Goal: Task Accomplishment & Management: Manage account settings

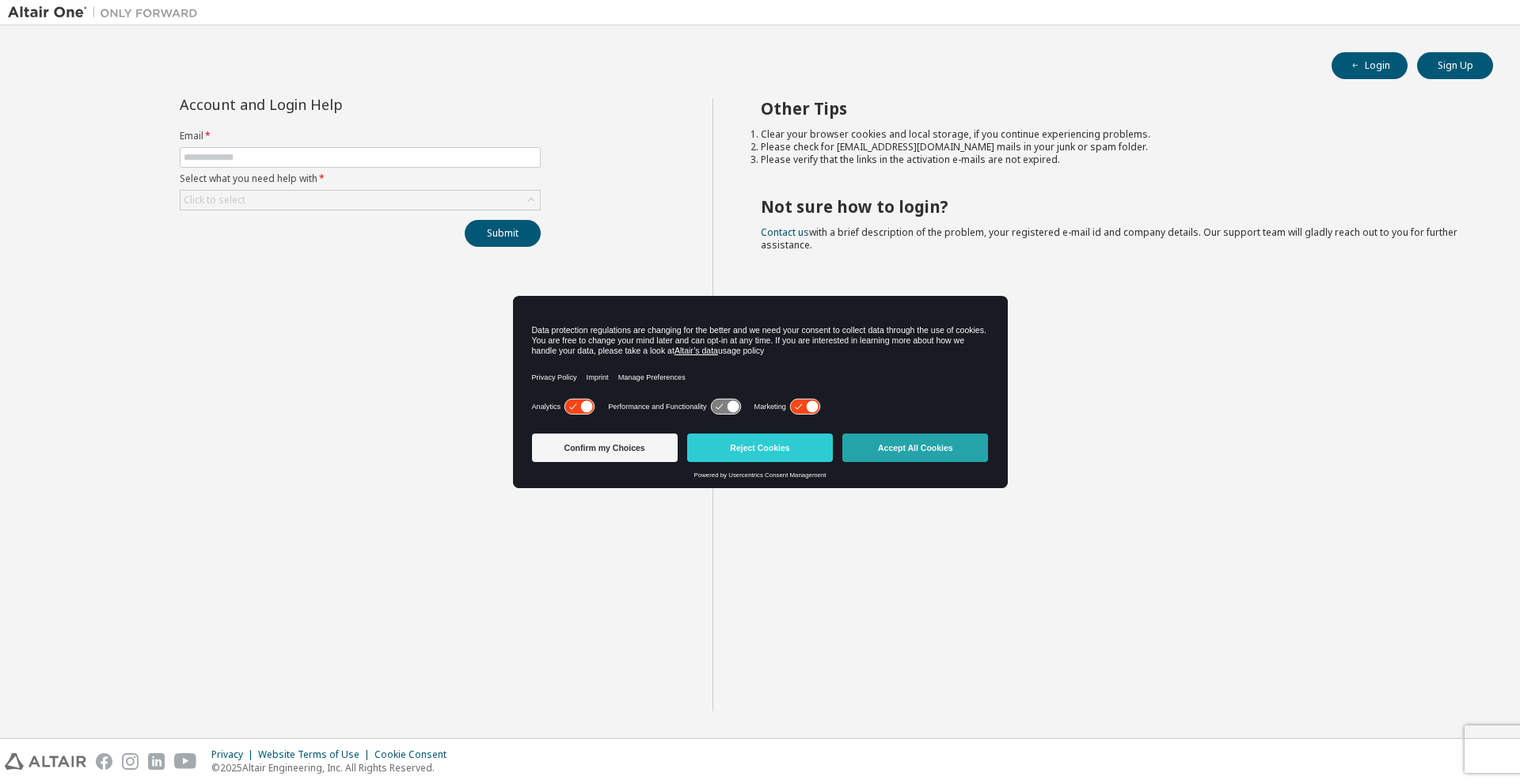
click at [954, 450] on button "Accept All Cookies" at bounding box center [916, 448] width 145 height 28
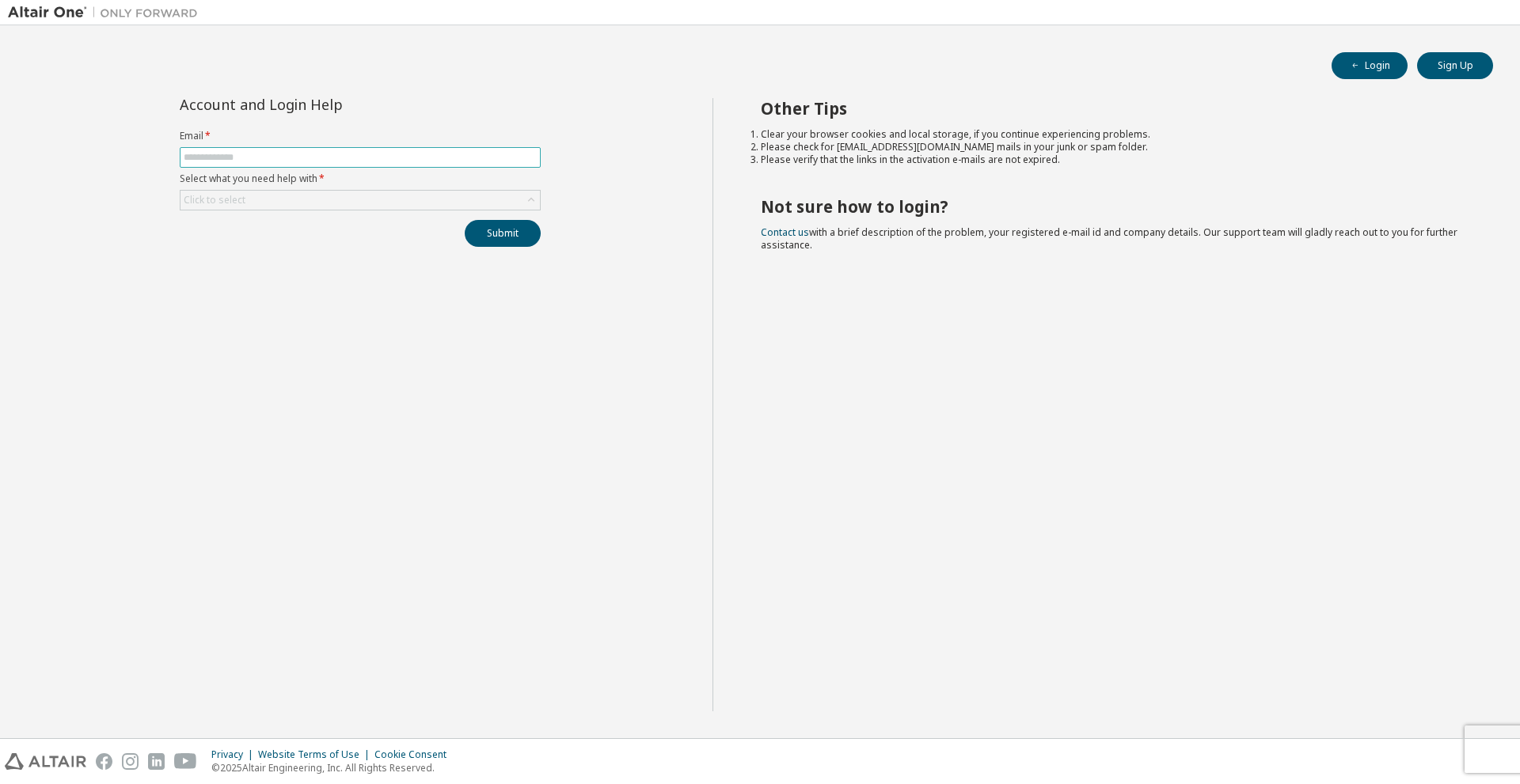
click at [301, 159] on input "text" at bounding box center [360, 158] width 353 height 12
click at [76, 28] on div "Login Sign Up Account and Login Help Email * Select what you need help with * C…" at bounding box center [760, 382] width 1520 height 713
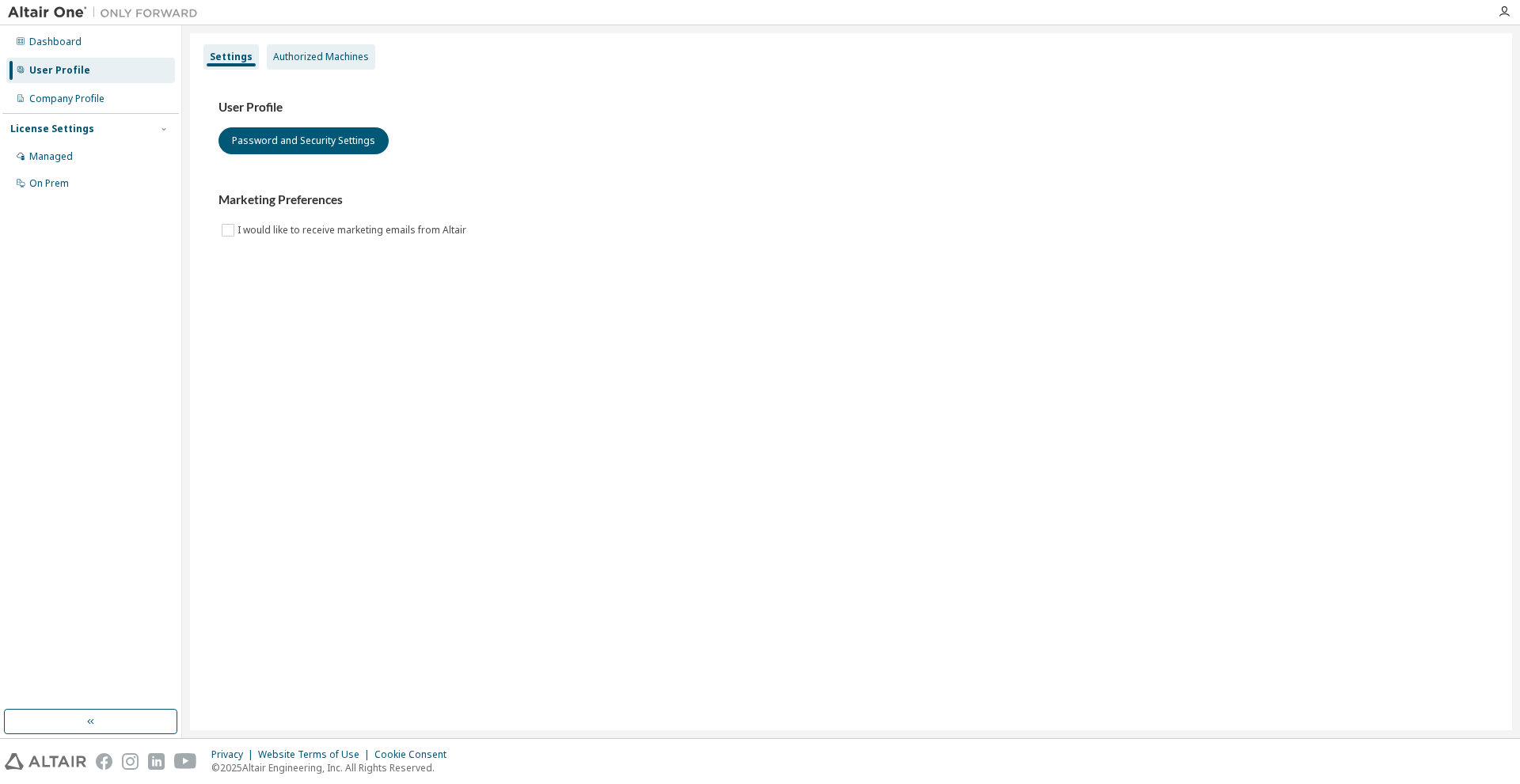
click at [347, 49] on div "Authorized Machines" at bounding box center [321, 57] width 108 height 26
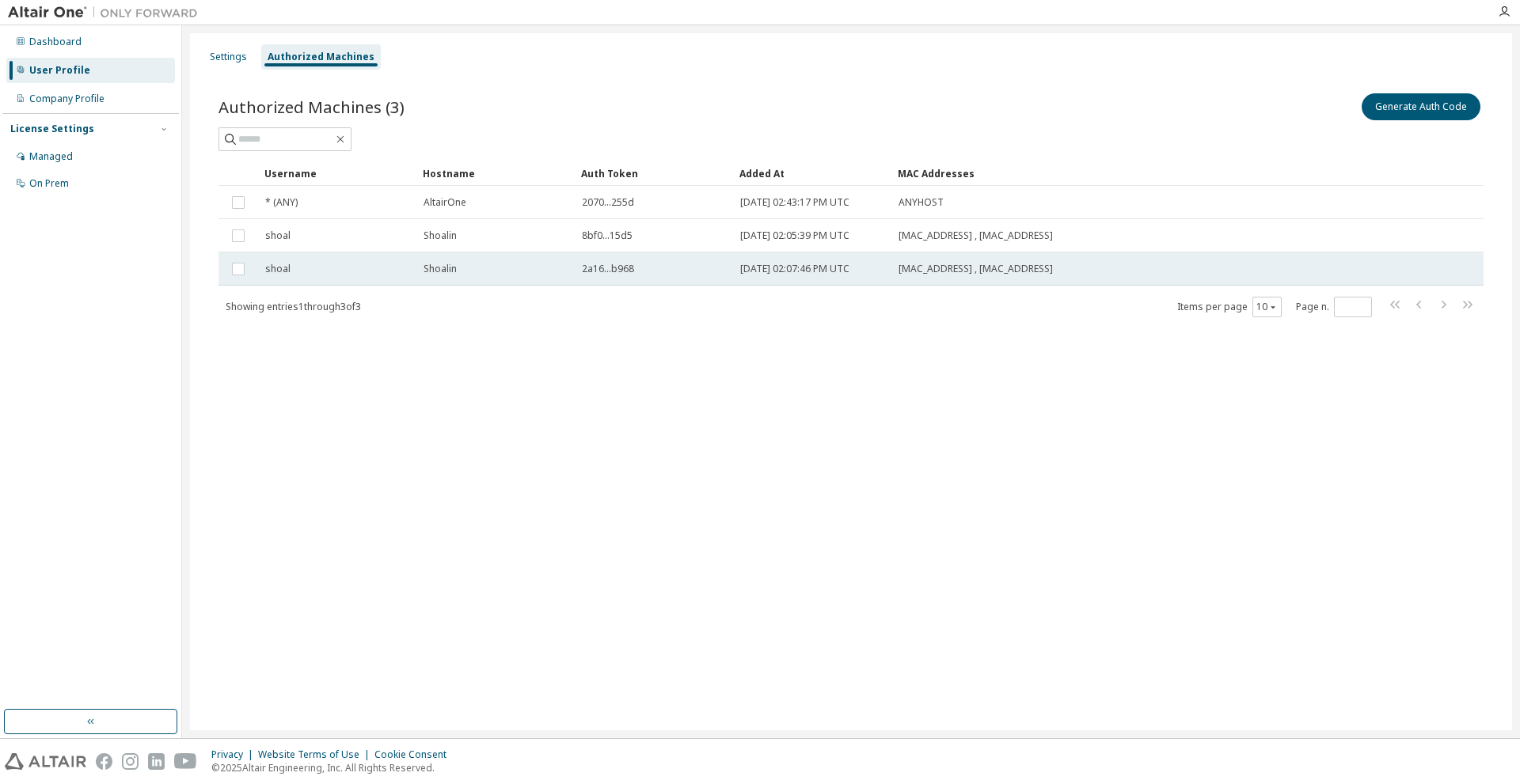
click at [473, 268] on div "Shoalin" at bounding box center [495, 269] width 144 height 12
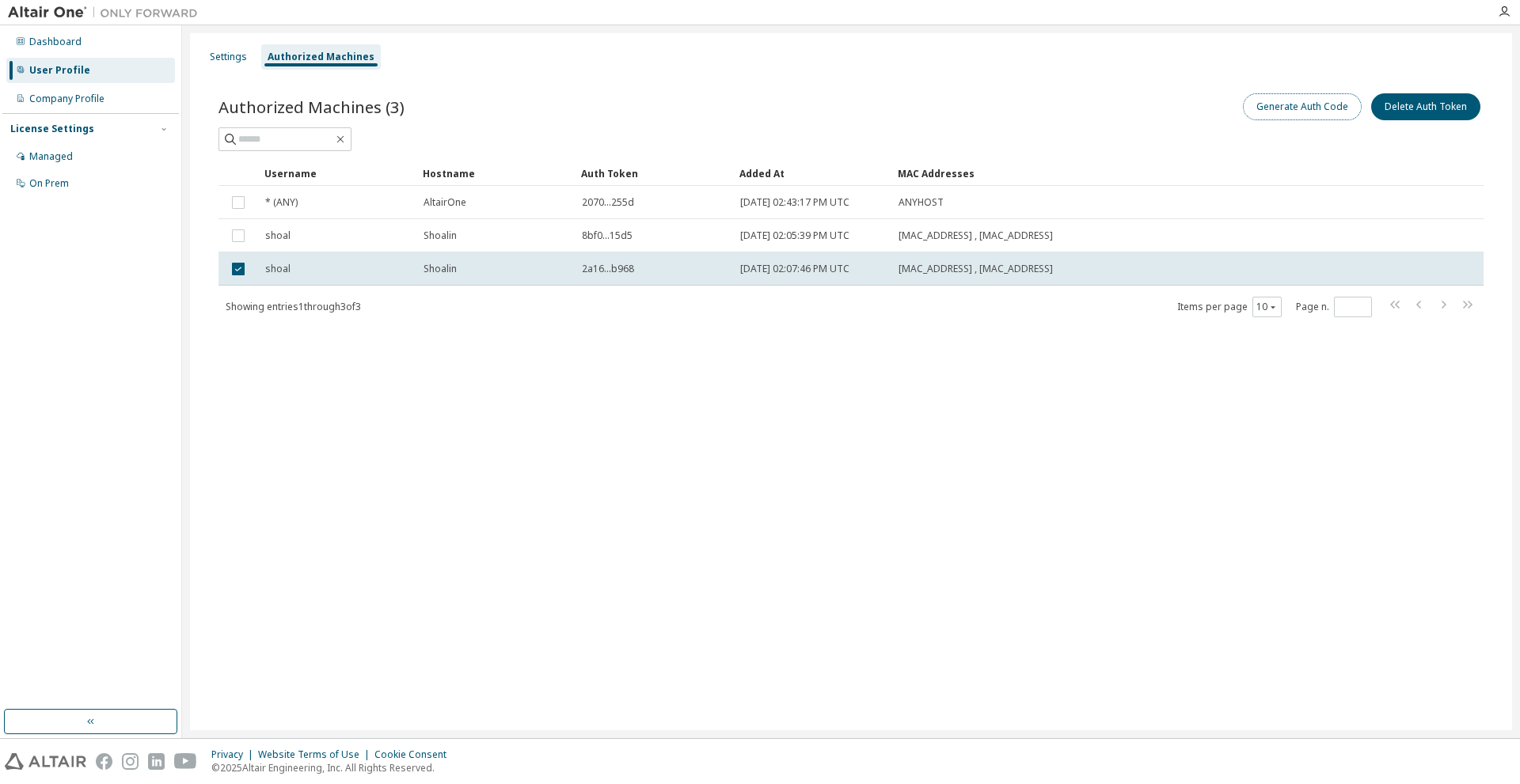
click at [1312, 108] on button "Generate Auth Code" at bounding box center [1303, 106] width 119 height 27
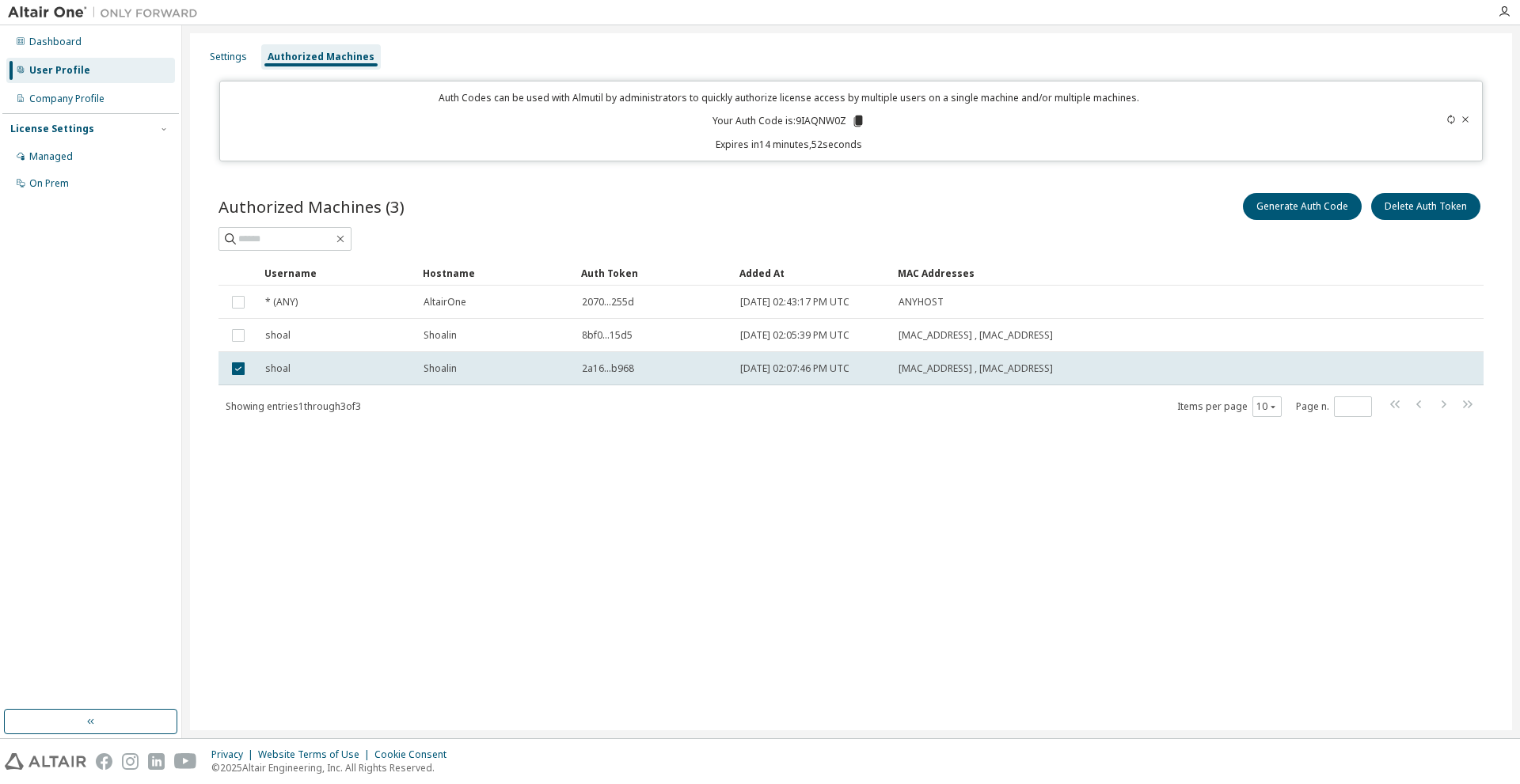
click at [804, 193] on div "Authorized Machines (3) Generate Auth Code Delete Auth Token" at bounding box center [852, 206] width 1266 height 34
click at [1405, 206] on button "Delete Auth Token" at bounding box center [1425, 206] width 109 height 27
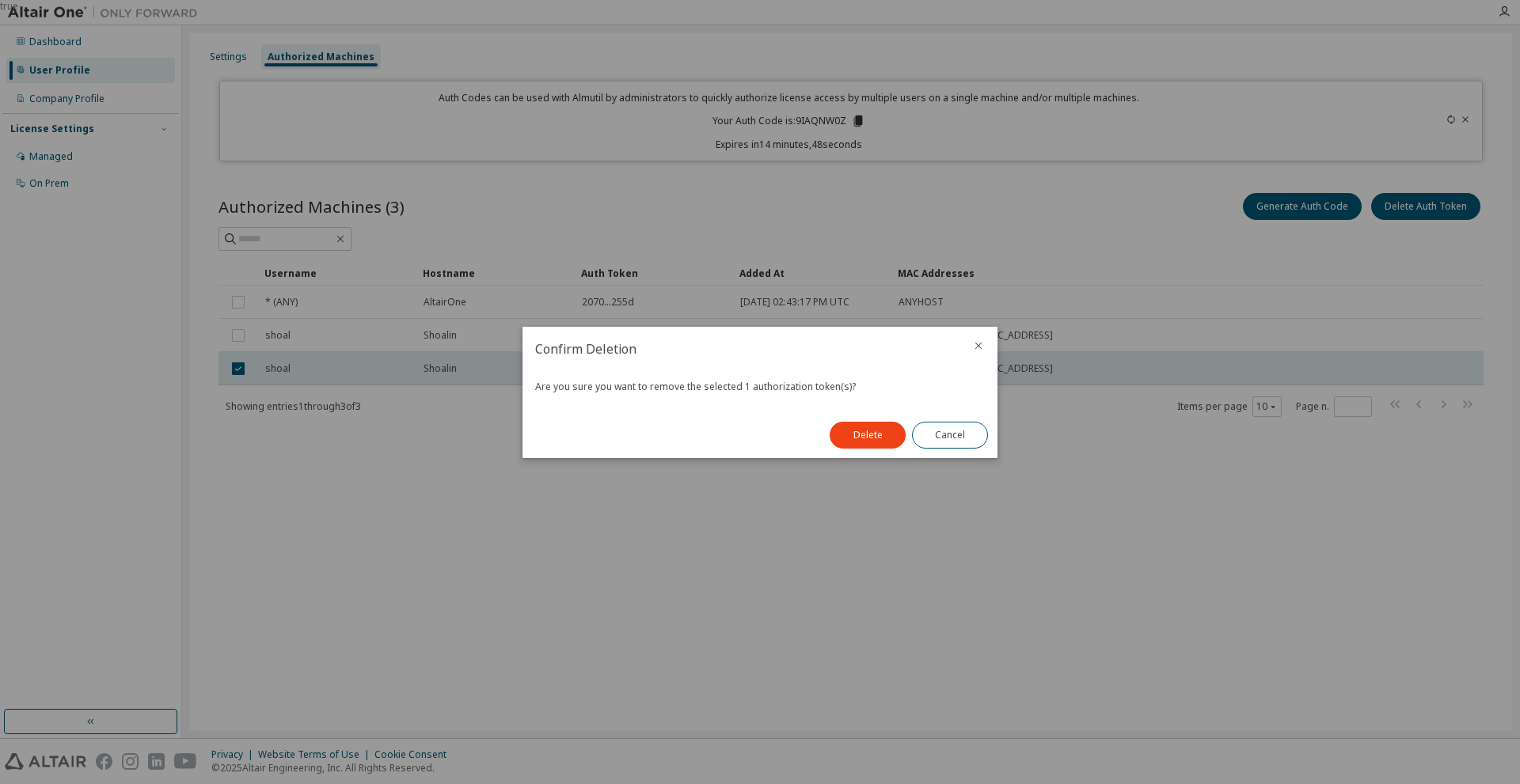
click at [978, 345] on icon "close" at bounding box center [978, 345] width 12 height 12
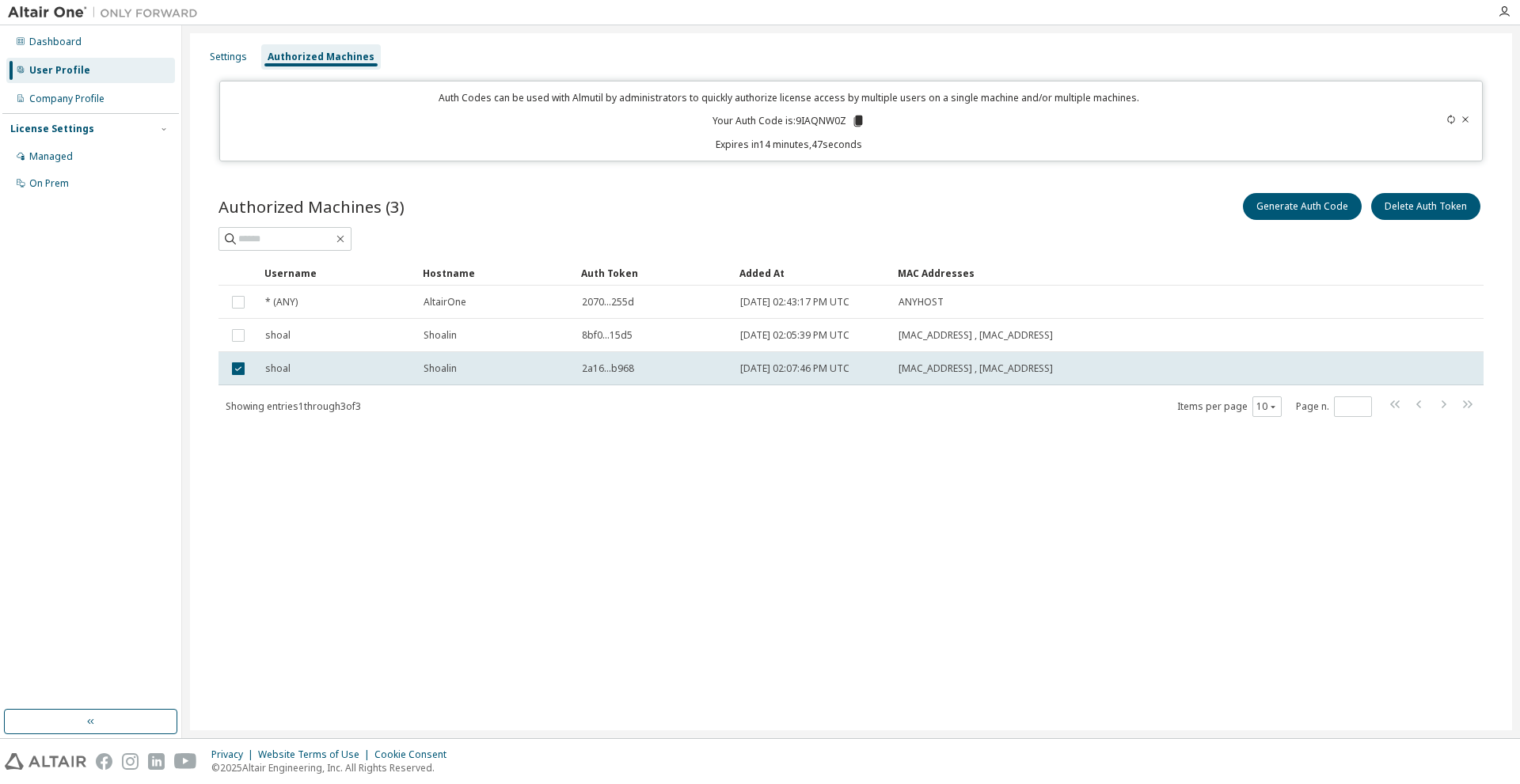
click at [1466, 119] on icon at bounding box center [1465, 120] width 10 height 10
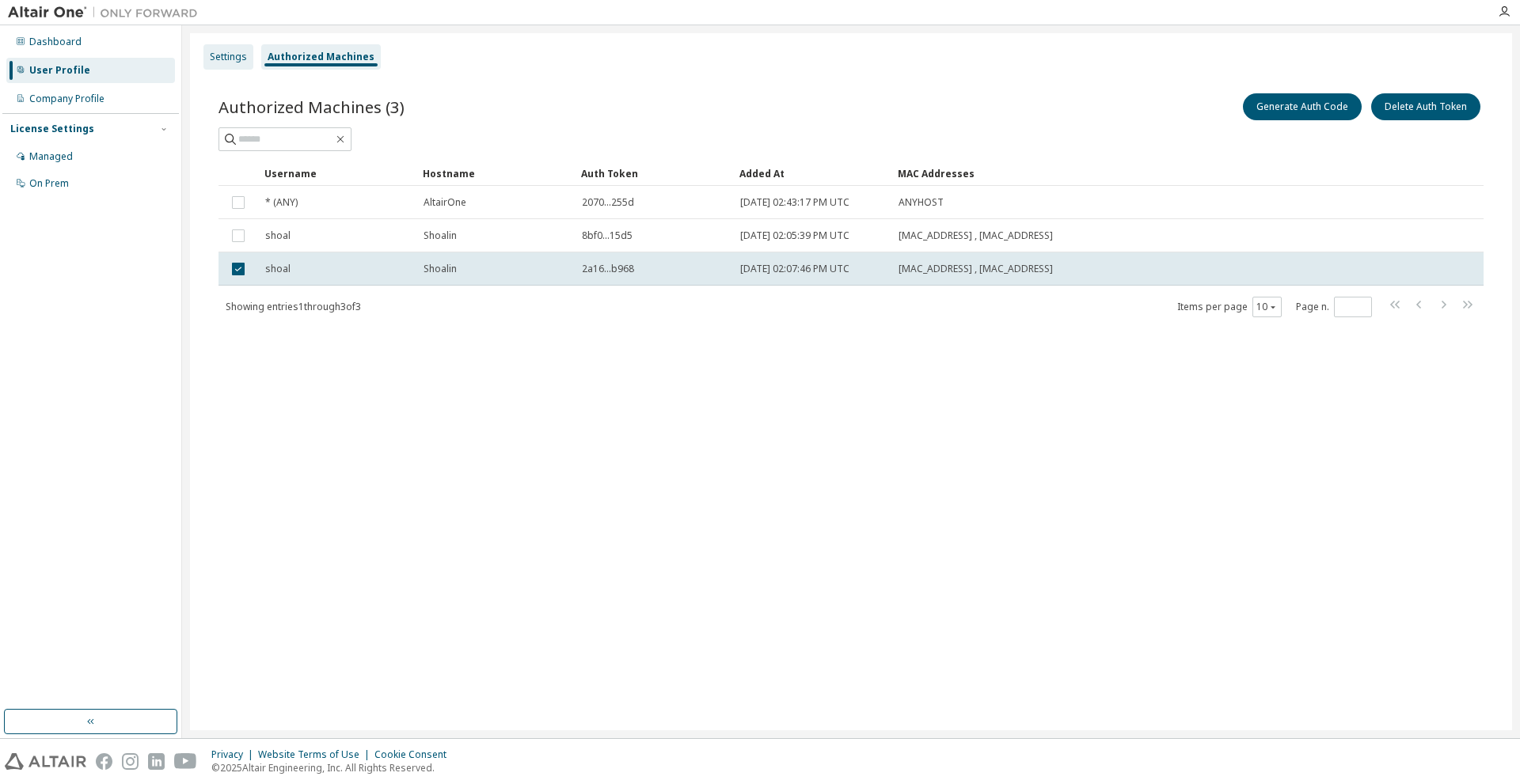
click at [228, 66] on div "Settings" at bounding box center [229, 57] width 50 height 26
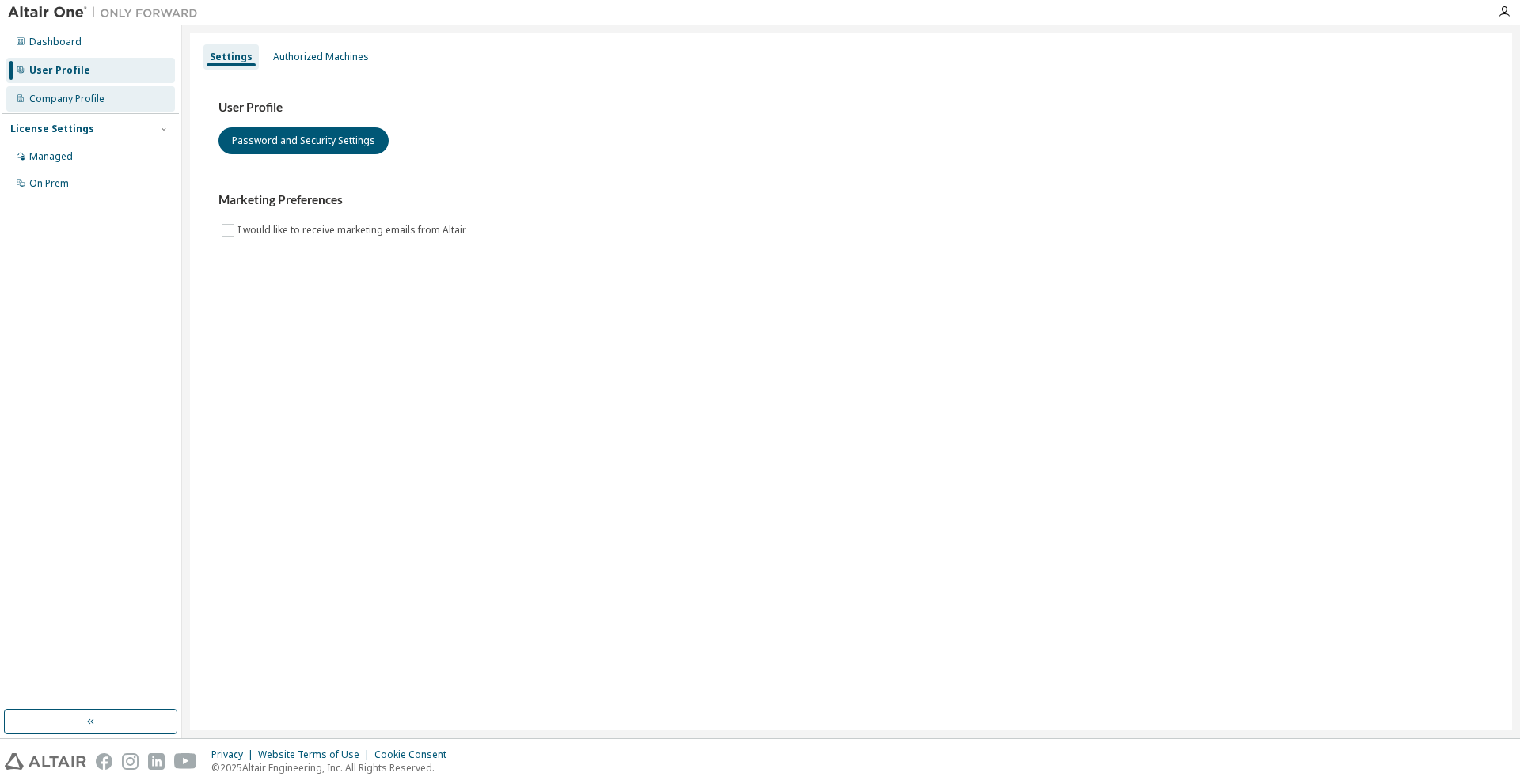
click at [52, 104] on div "Company Profile" at bounding box center [66, 99] width 75 height 12
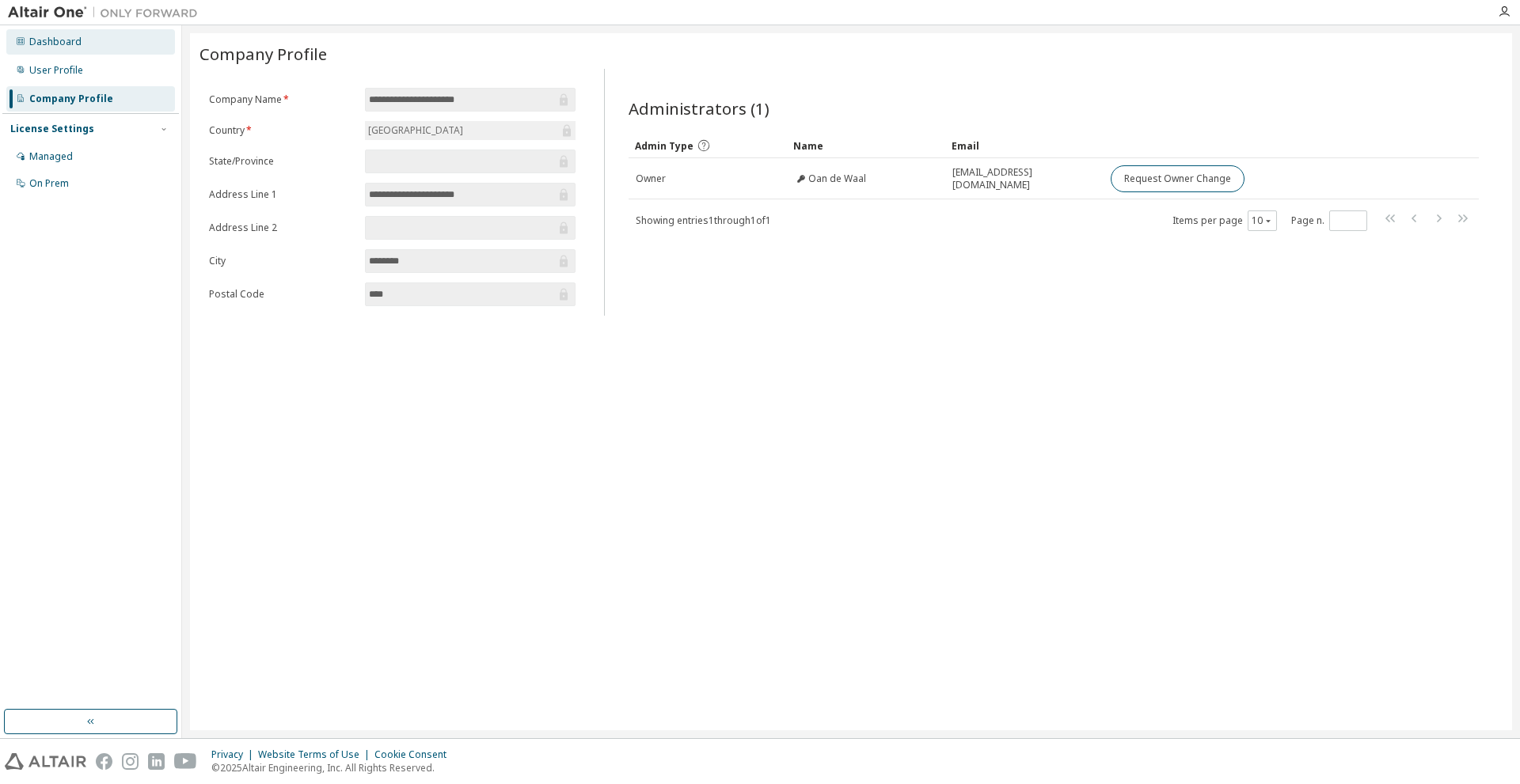
click at [66, 43] on div "Dashboard" at bounding box center [55, 42] width 52 height 12
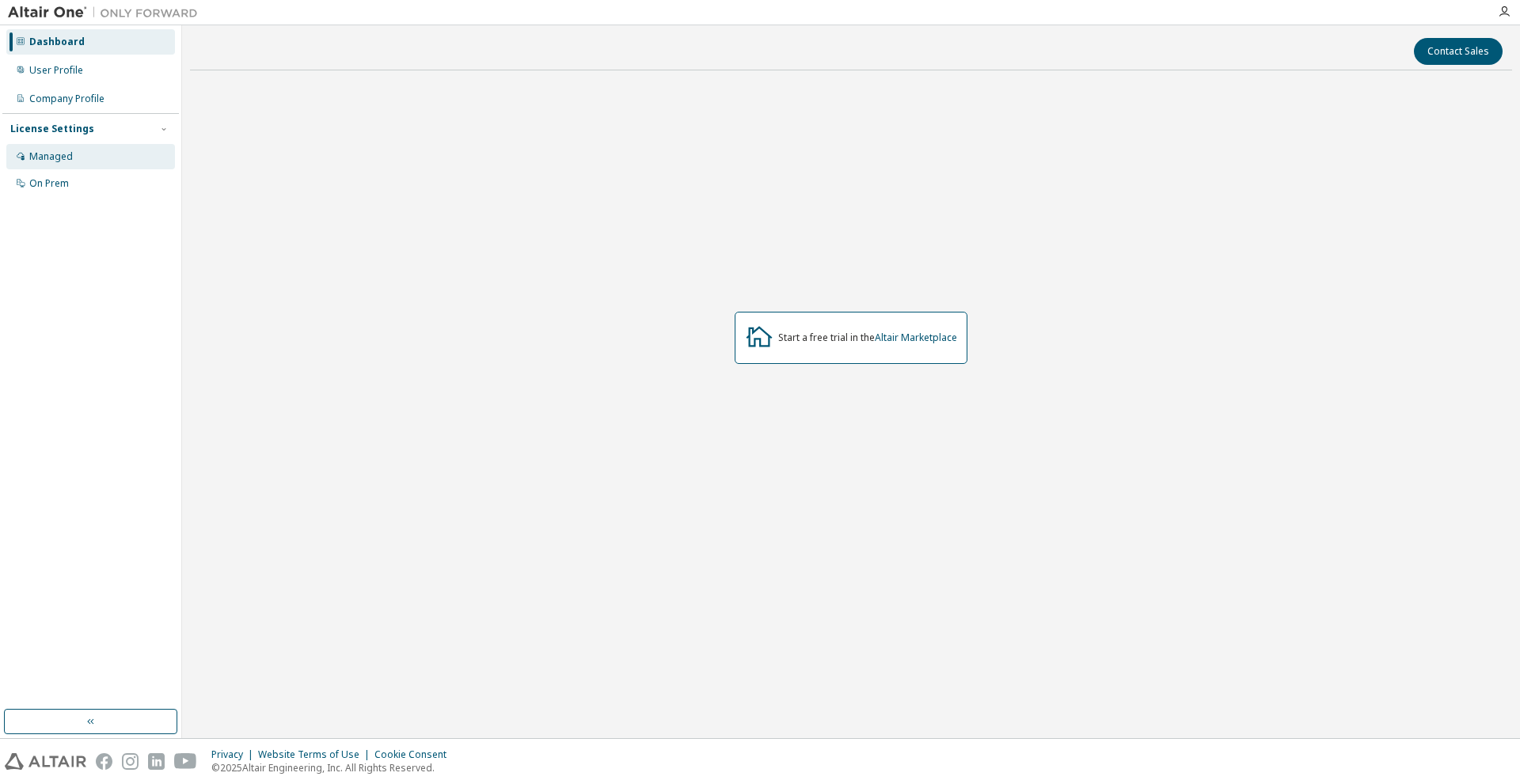
click at [66, 151] on div "Managed" at bounding box center [51, 157] width 43 height 12
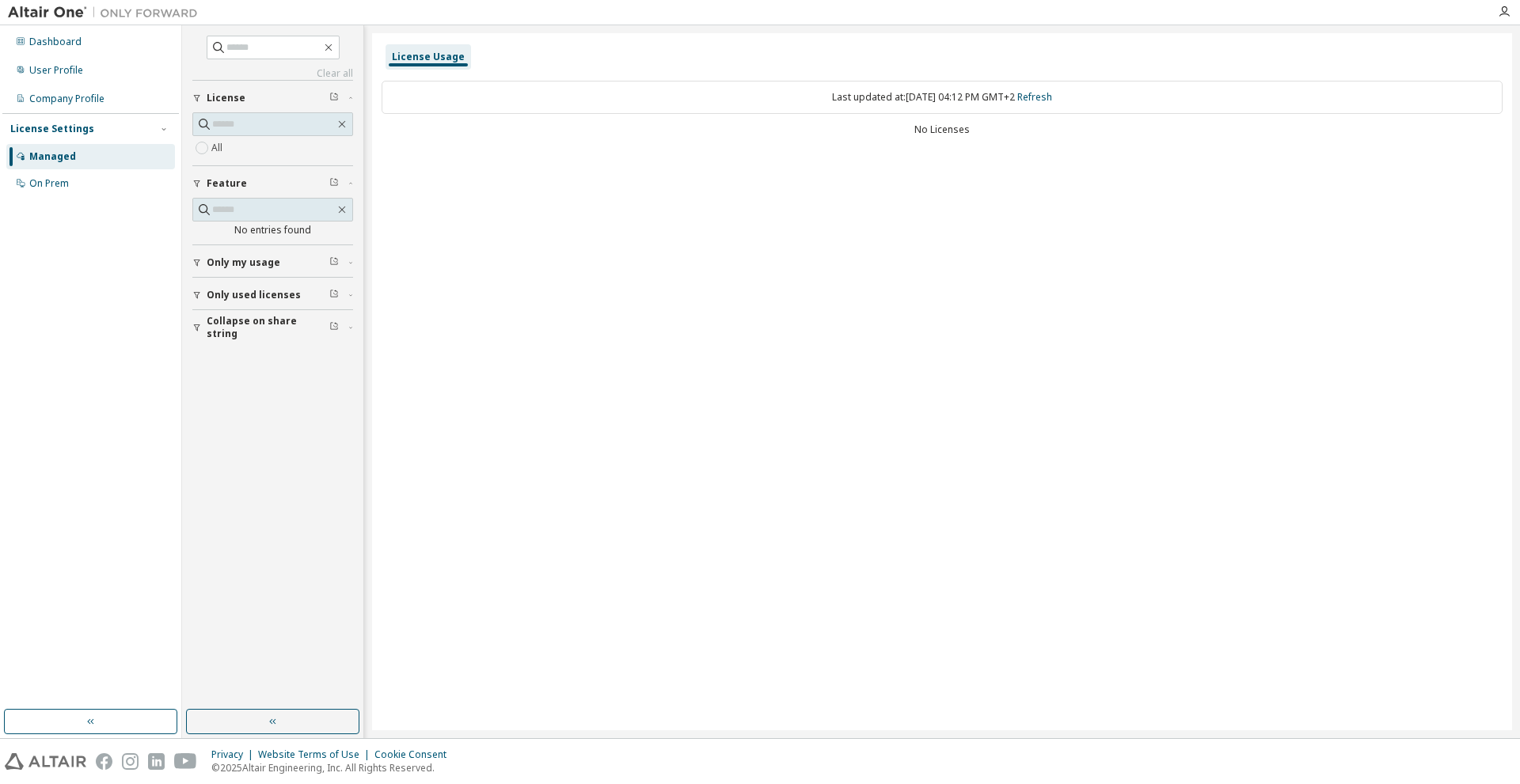
click at [833, 122] on div "Last updated at: Fri 2025-10-10 04:12 PM GMT+2 Refresh No Licenses" at bounding box center [942, 110] width 1121 height 78
click at [204, 296] on div "button" at bounding box center [199, 295] width 14 height 10
click at [96, 186] on div "On Prem" at bounding box center [90, 183] width 168 height 26
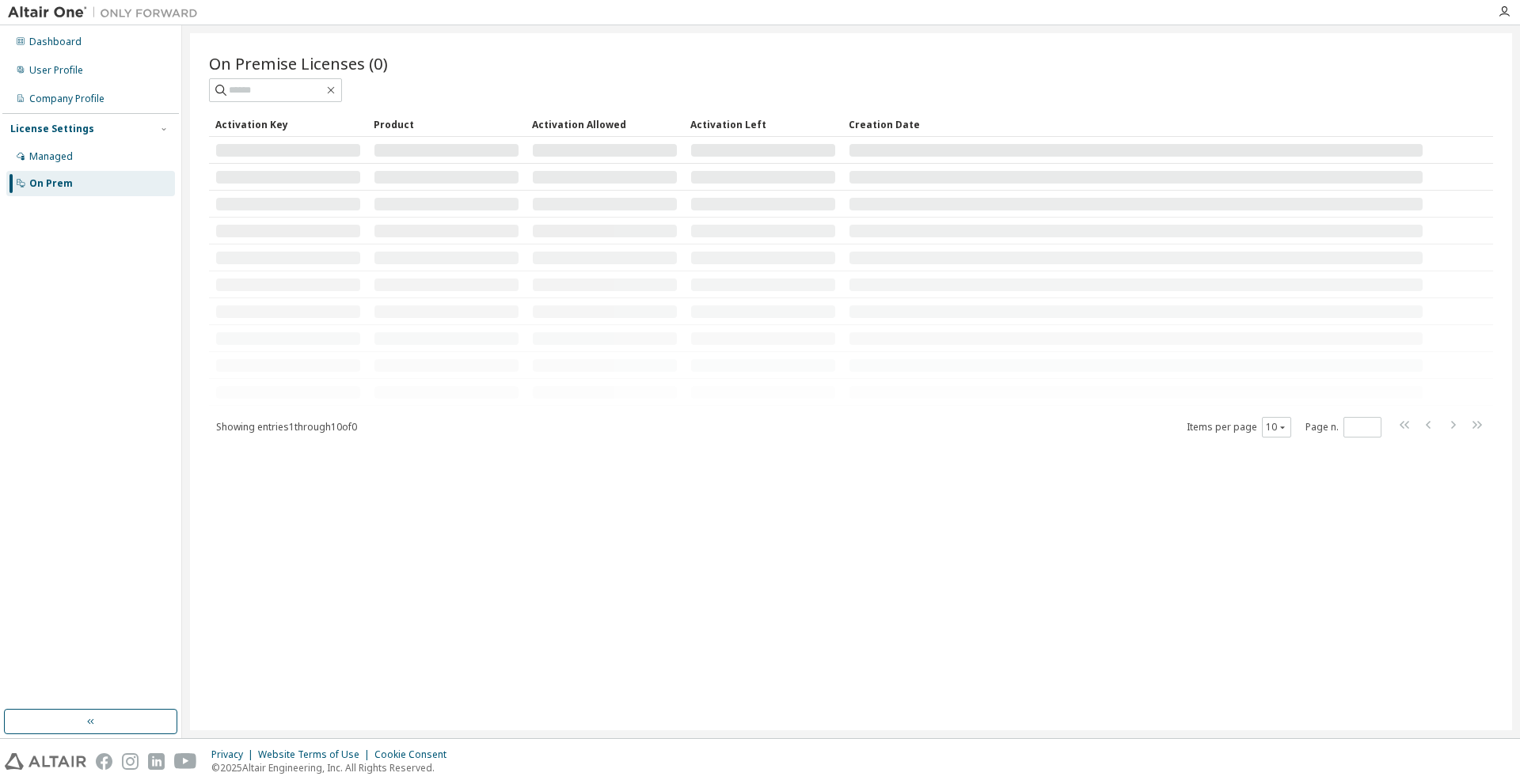
click at [275, 152] on div at bounding box center [288, 151] width 144 height 12
click at [58, 156] on div "Managed" at bounding box center [51, 157] width 43 height 12
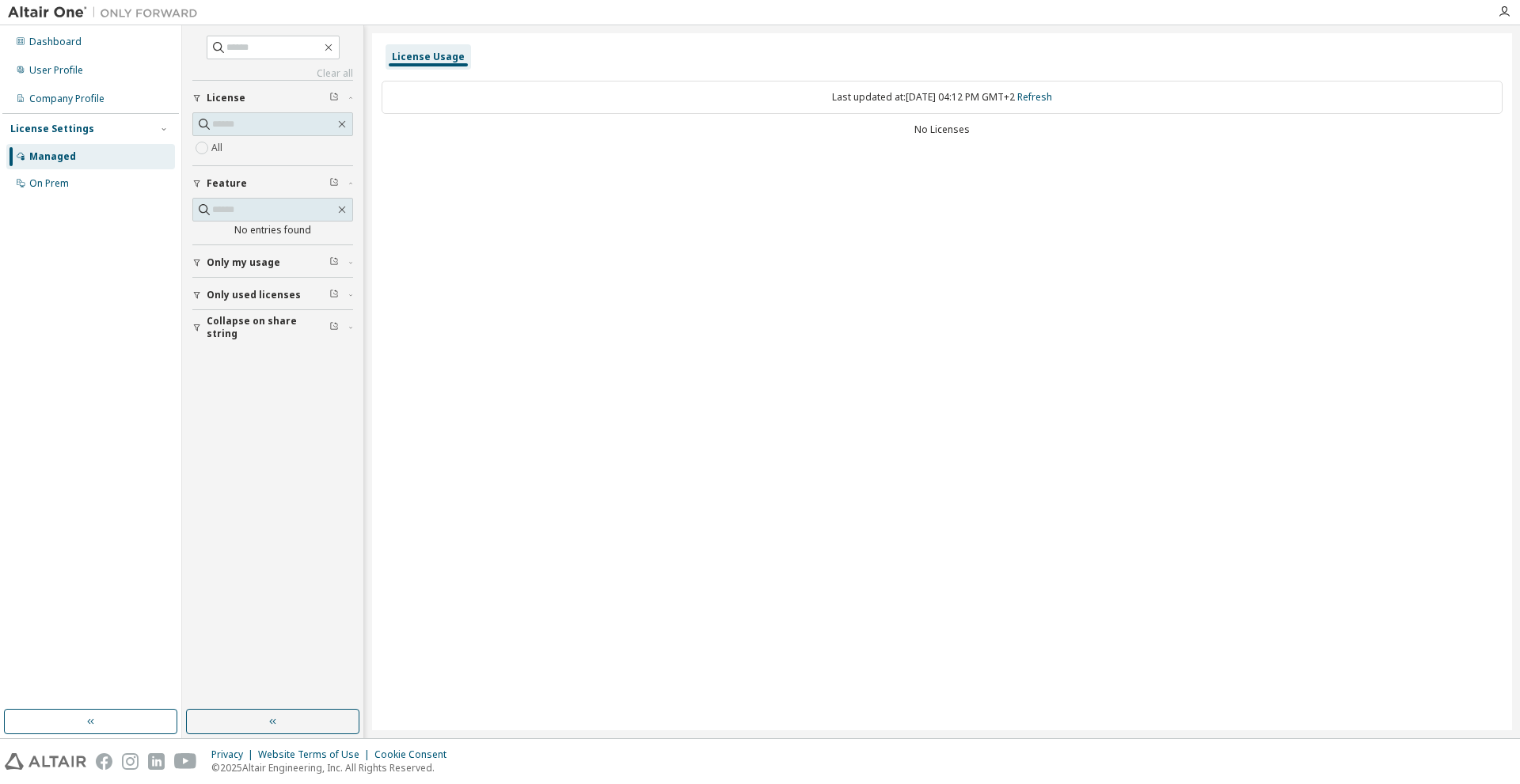
click at [232, 256] on span "Only my usage" at bounding box center [243, 262] width 74 height 12
click at [244, 323] on span "Collapse on share string" at bounding box center [268, 328] width 122 height 26
click at [57, 42] on div "Dashboard" at bounding box center [55, 42] width 52 height 12
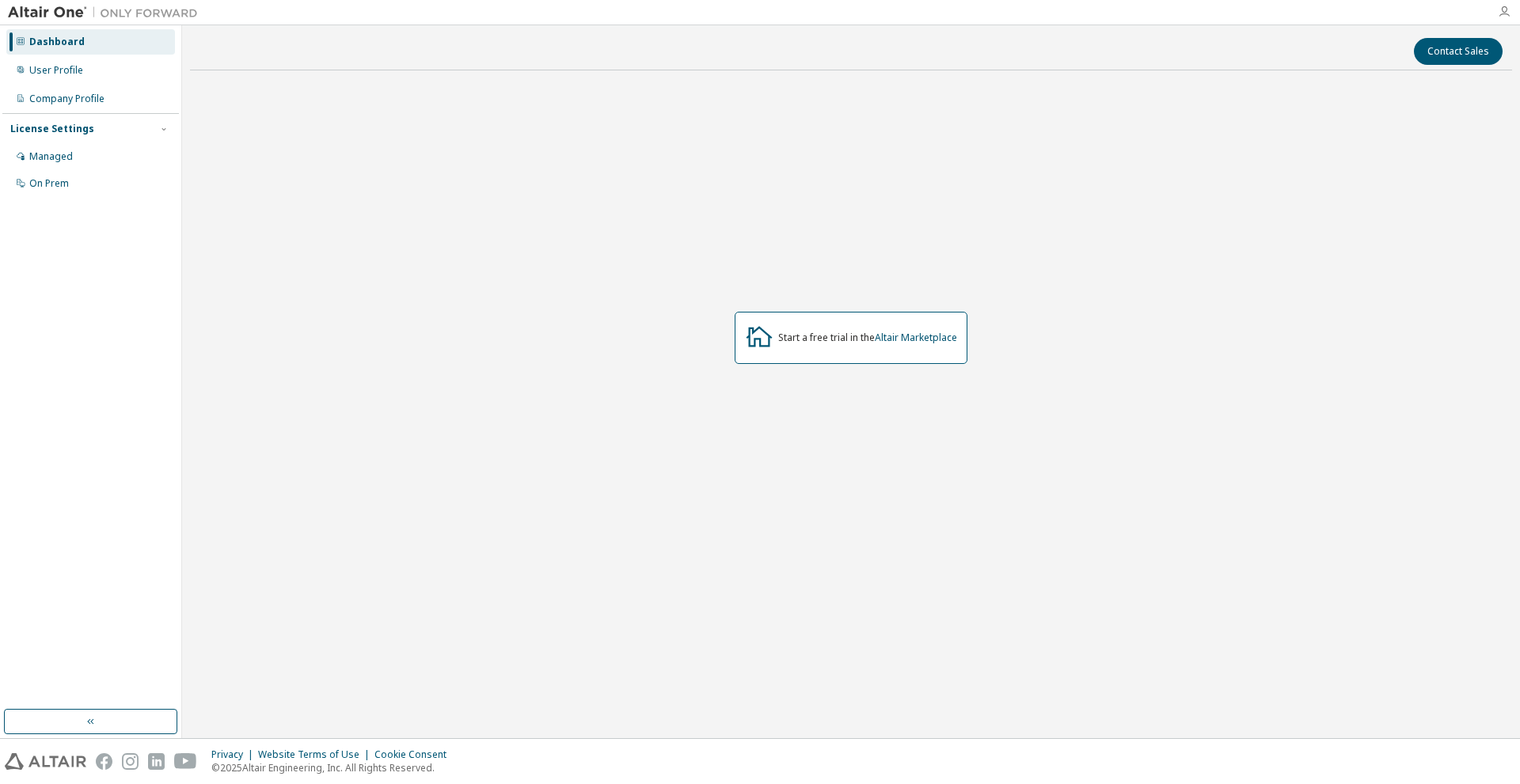
click at [1503, 9] on icon "button" at bounding box center [1504, 12] width 12 height 12
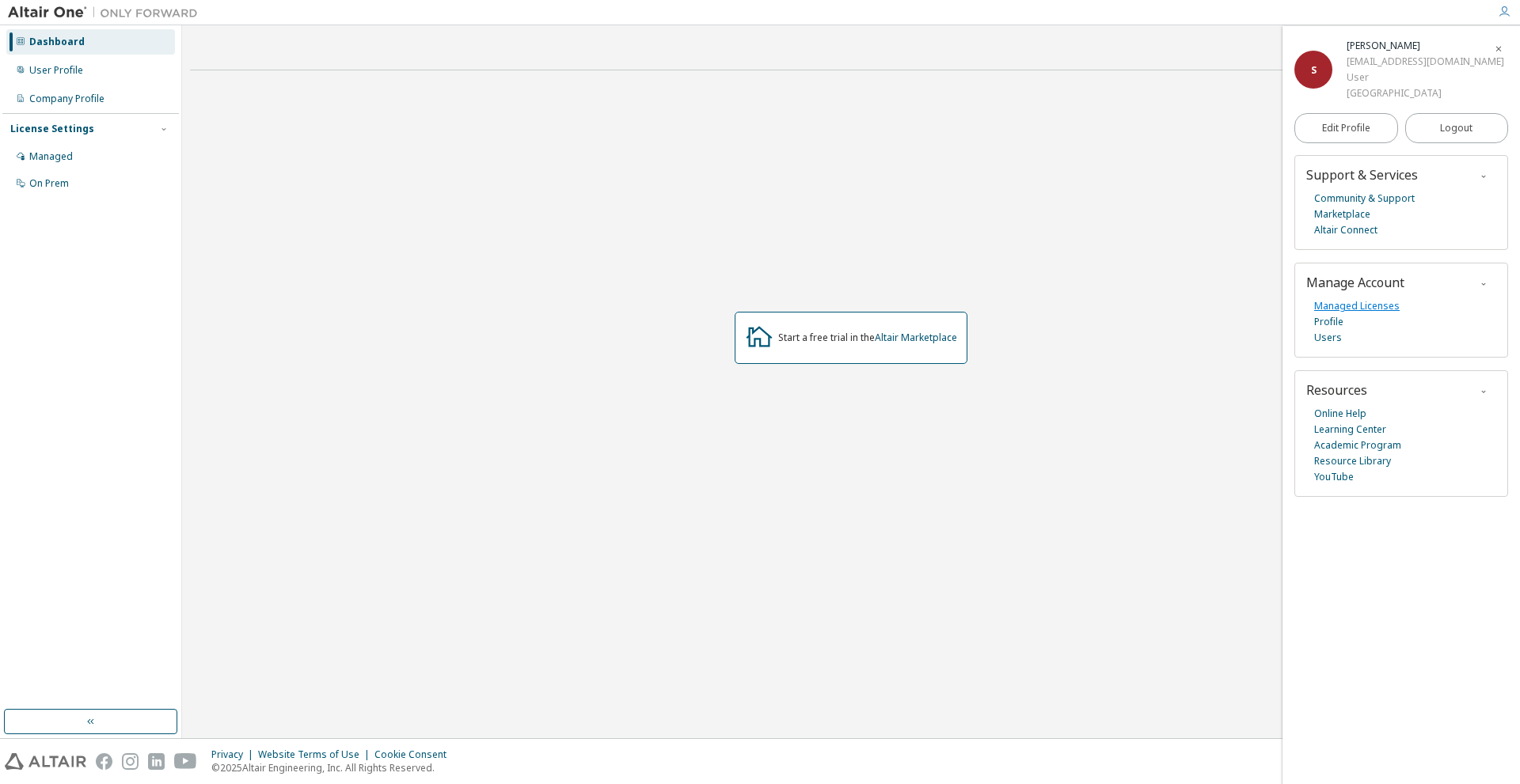
click at [1369, 307] on link "Managed Licenses" at bounding box center [1357, 307] width 85 height 16
